Goal: Information Seeking & Learning: Learn about a topic

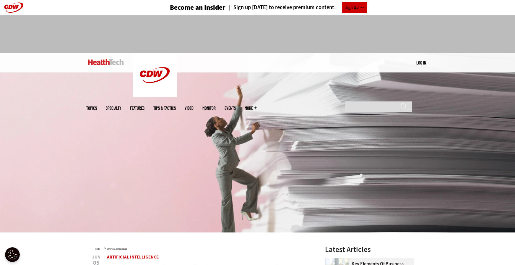
click at [103, 60] on img at bounding box center [106, 62] width 36 height 6
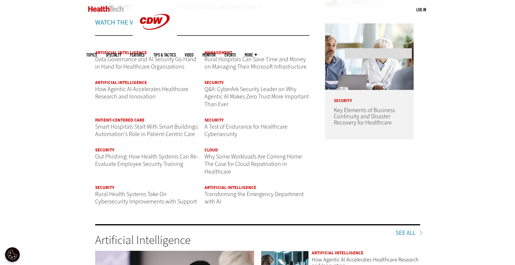
scroll to position [728, 0]
click at [132, 83] on link "Artificial Intelligence" at bounding box center [121, 82] width 52 height 6
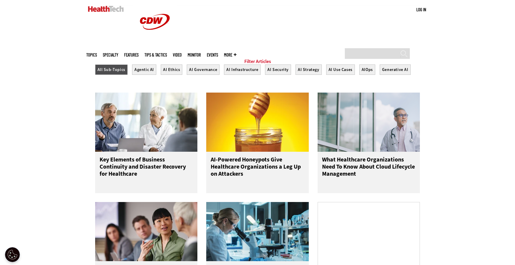
scroll to position [211, 0]
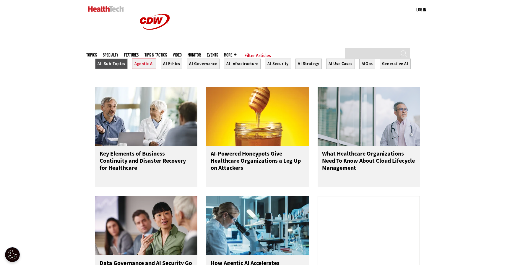
click at [148, 68] on button "Agentic AI" at bounding box center [144, 63] width 24 height 10
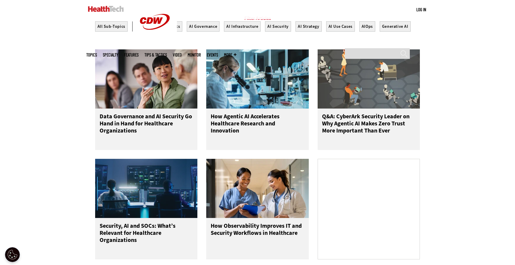
scroll to position [254, 0]
